Goal: Information Seeking & Learning: Check status

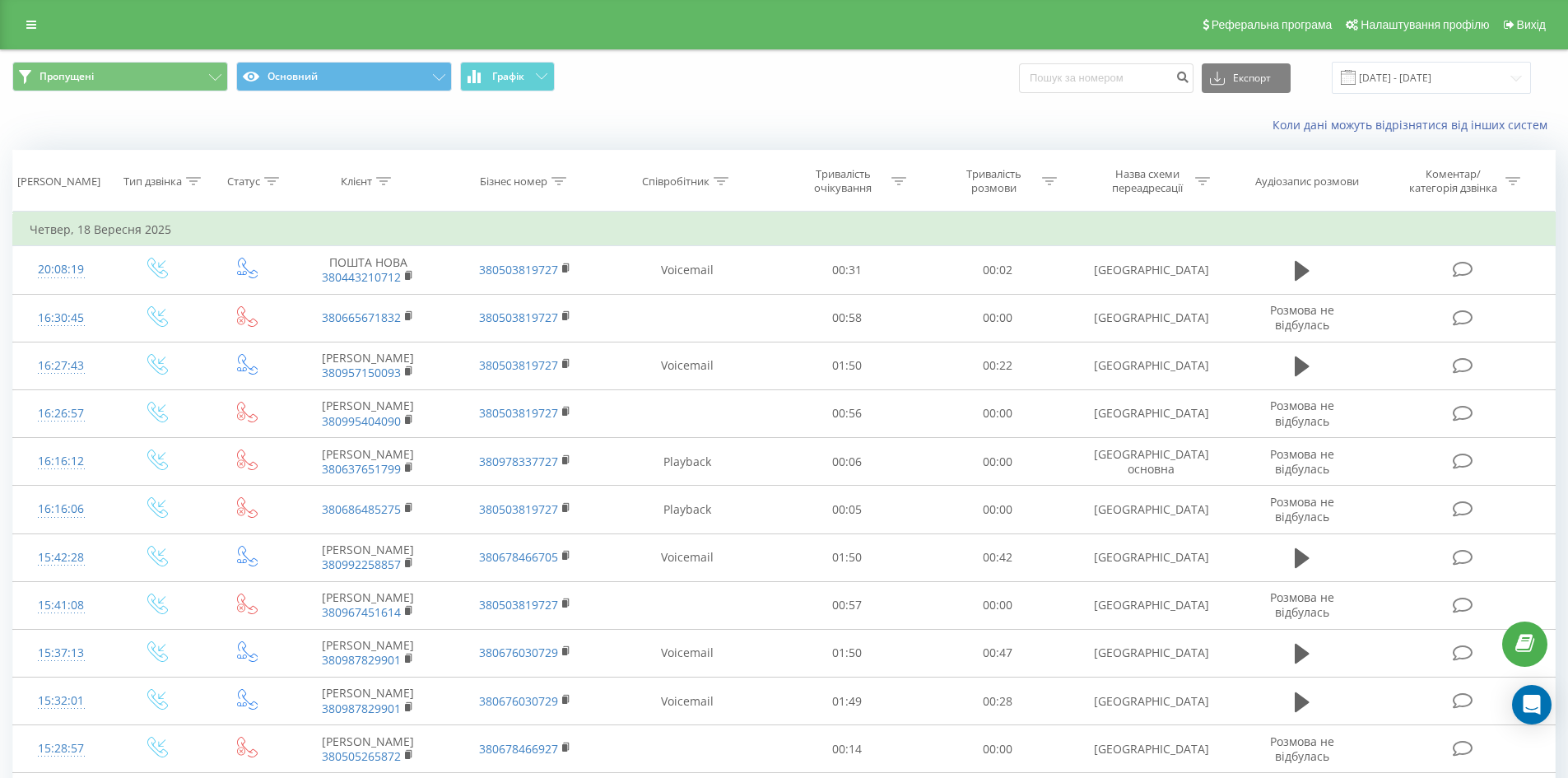
click at [1094, 82] on input at bounding box center [1107, 78] width 174 height 30
type input "380638880846"
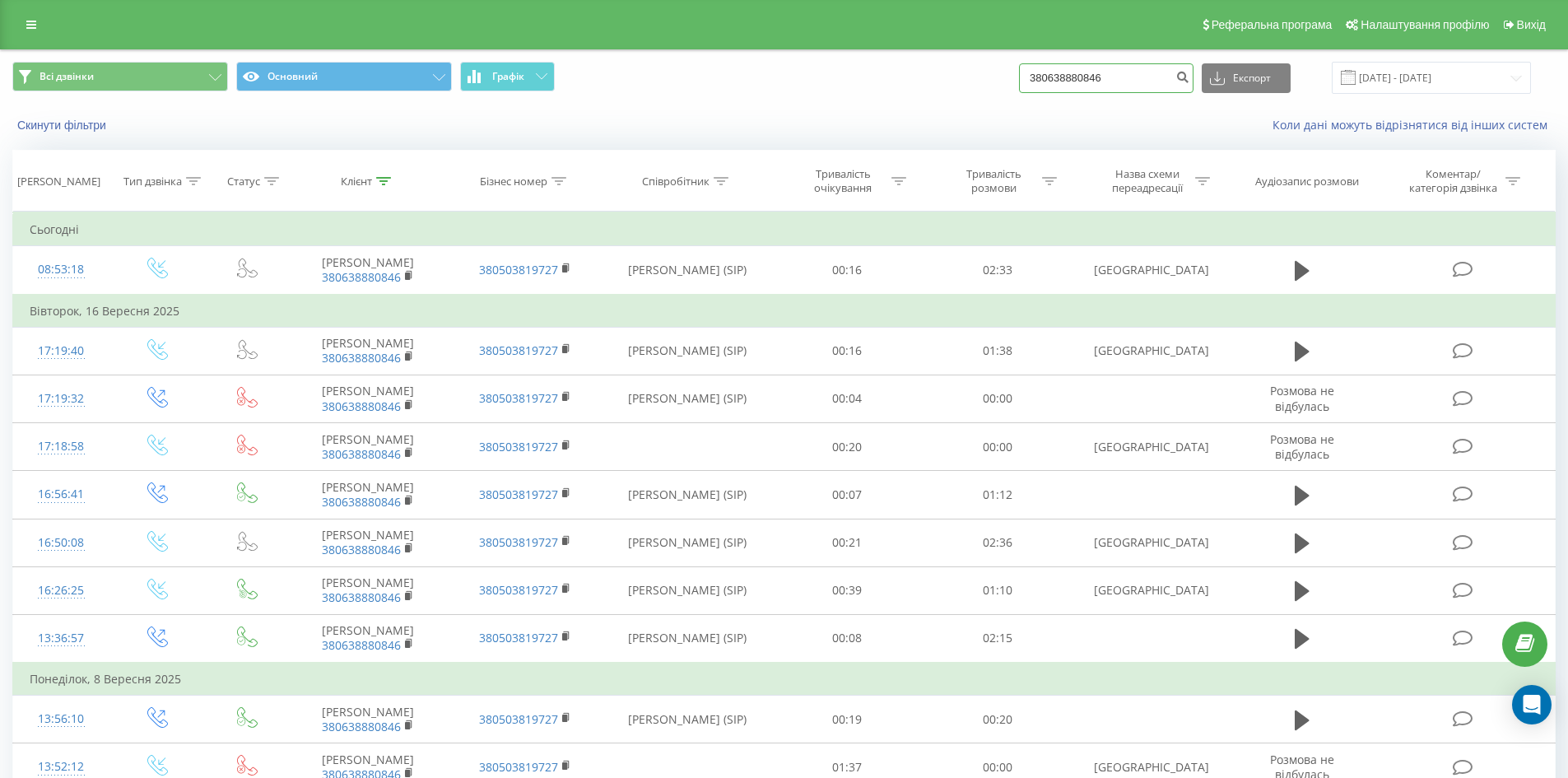
paste input "85148188"
drag, startPoint x: 1014, startPoint y: 80, endPoint x: 590, endPoint y: 23, distance: 427.8
type input "380685148188"
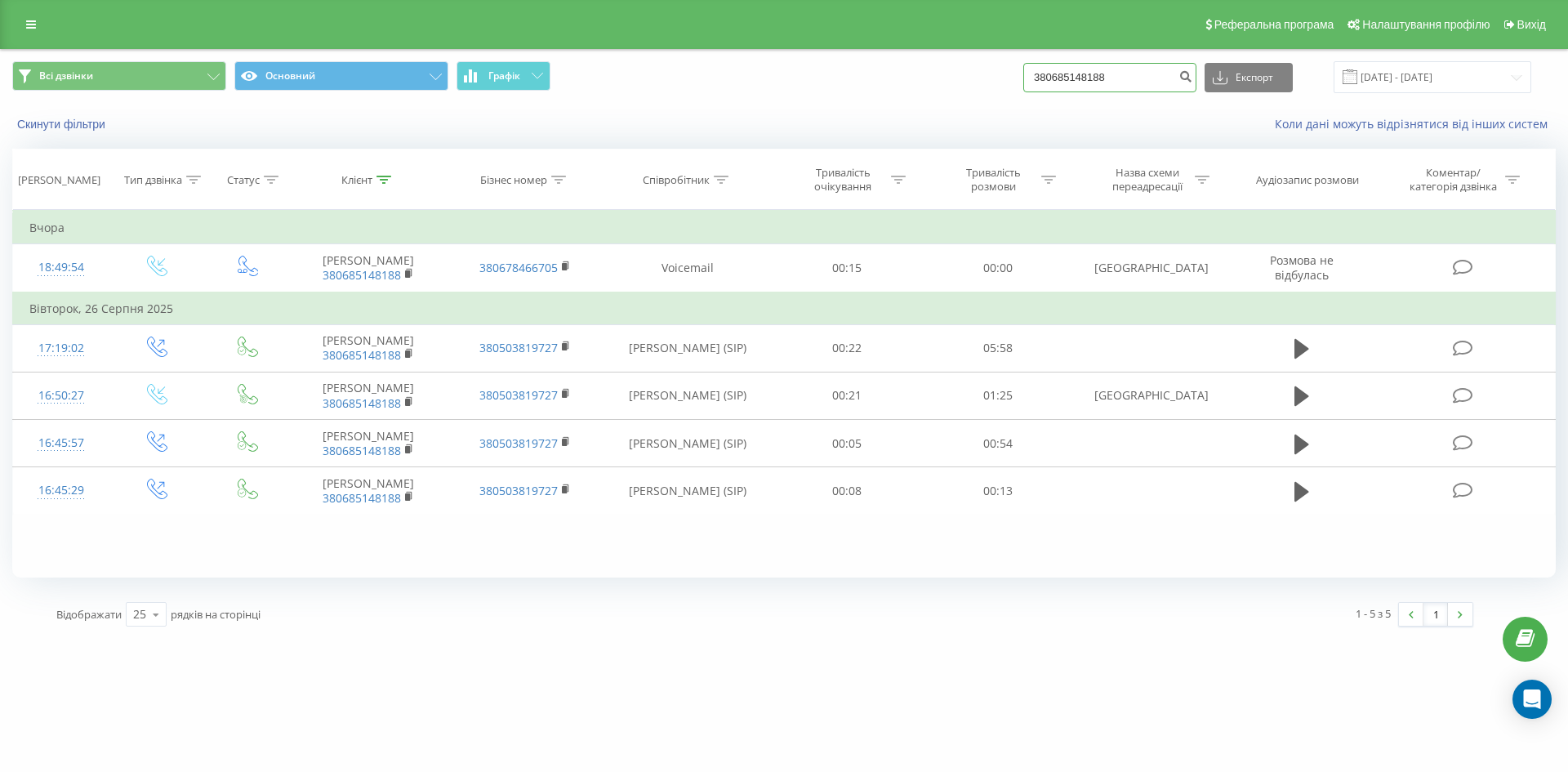
drag, startPoint x: 1106, startPoint y: 73, endPoint x: 804, endPoint y: 83, distance: 302.2
click at [819, 83] on div "Всі дзвінки Основний Графік 380685148188 Експорт .csv .xls .xlsx [DATE] - [DATE]" at bounding box center [784, 77] width 1544 height 32
drag, startPoint x: 1151, startPoint y: 79, endPoint x: 823, endPoint y: 77, distance: 328.0
click at [846, 78] on div "Всі дзвінки Основний Графік 380685148188 Експорт .csv .xls .xlsx [DATE] - [DATE]" at bounding box center [784, 77] width 1544 height 32
paste input "3519722"
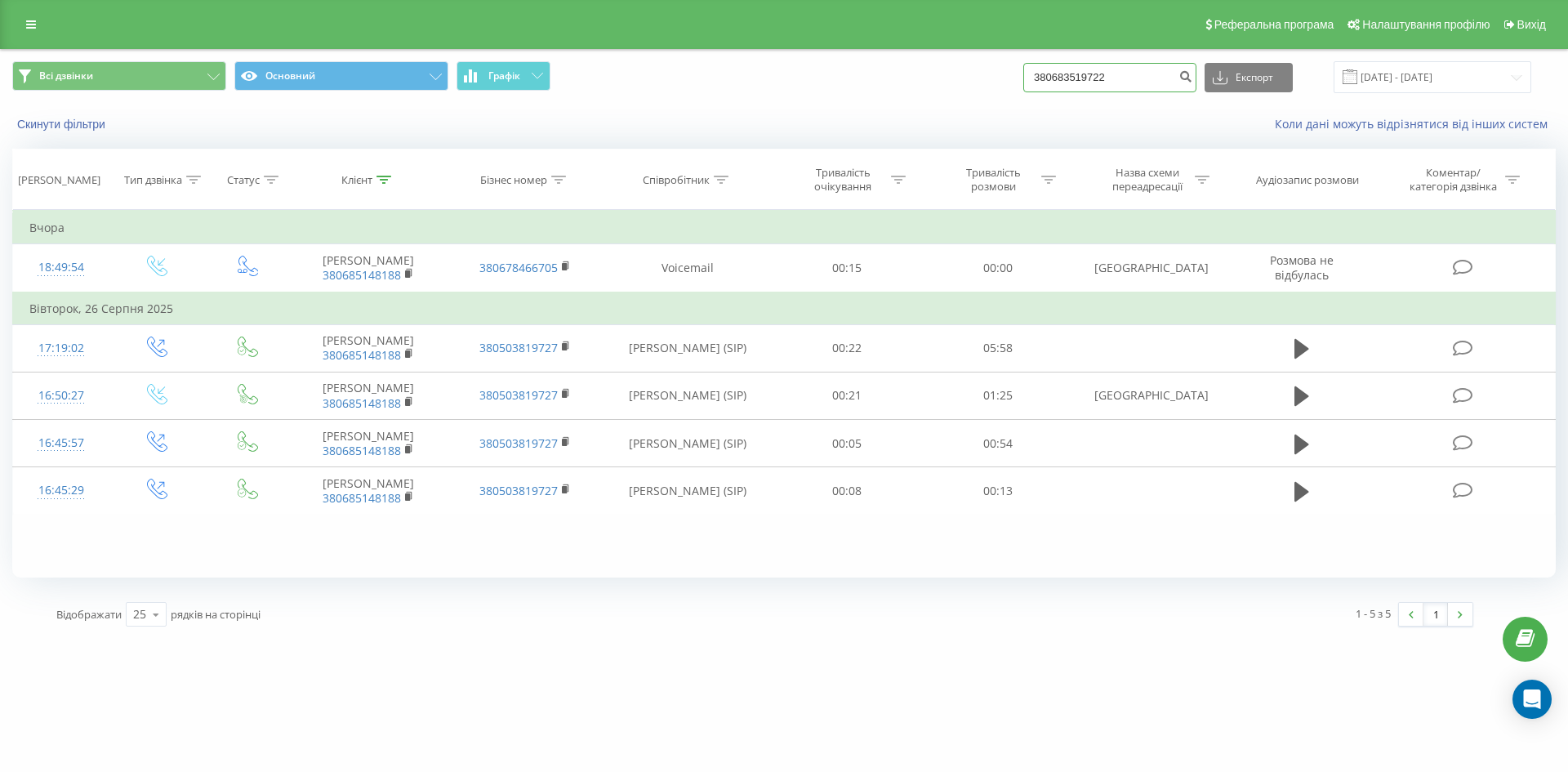
type input "380683519722"
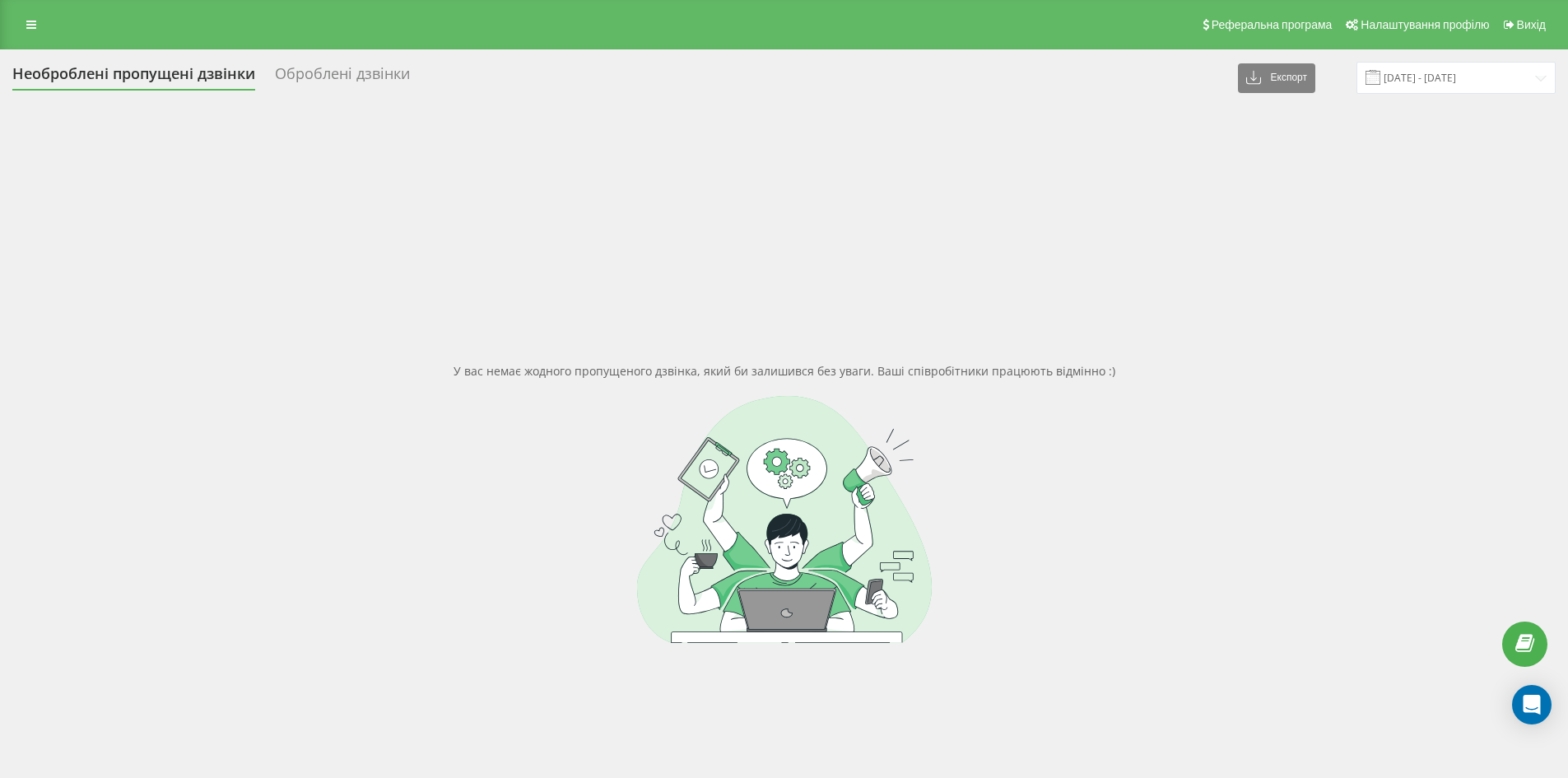
drag, startPoint x: 332, startPoint y: 70, endPoint x: 224, endPoint y: 72, distance: 108.0
click at [328, 70] on div "Оброблені дзвінки" at bounding box center [342, 77] width 135 height 26
click at [221, 72] on div "Необроблені пропущені дзвінки" at bounding box center [134, 77] width 243 height 26
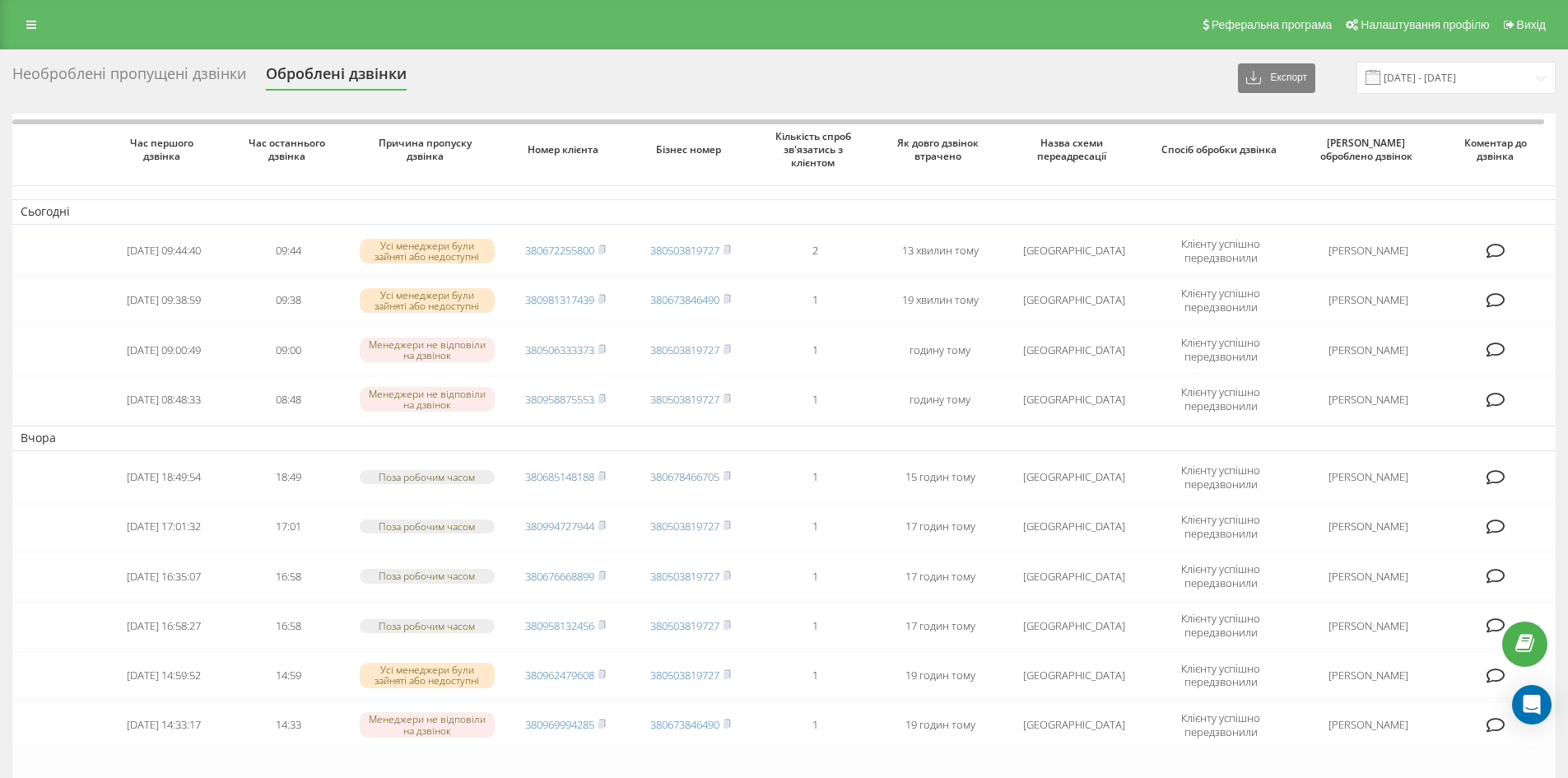
click at [177, 68] on div "Необроблені пропущені дзвінки" at bounding box center [129, 77] width 233 height 26
